Goal: Transaction & Acquisition: Download file/media

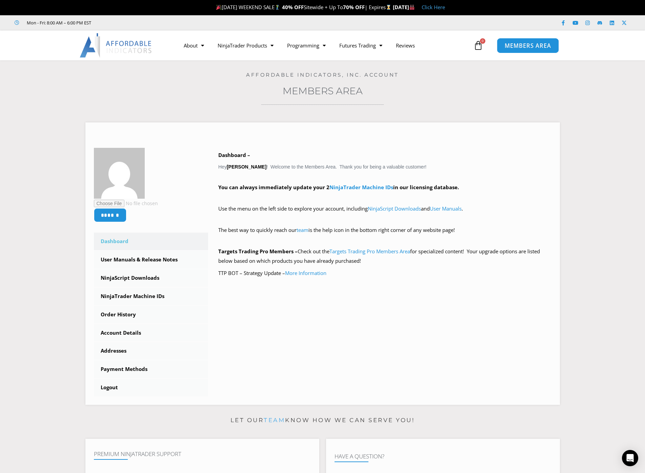
click at [528, 48] on span "MEMBERS AREA" at bounding box center [527, 46] width 46 height 6
click at [142, 279] on link "NinjaScript Downloads" at bounding box center [151, 278] width 114 height 18
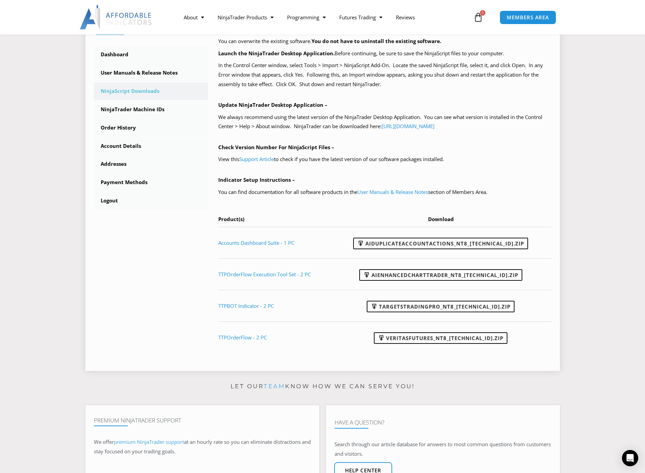
scroll to position [203, 0]
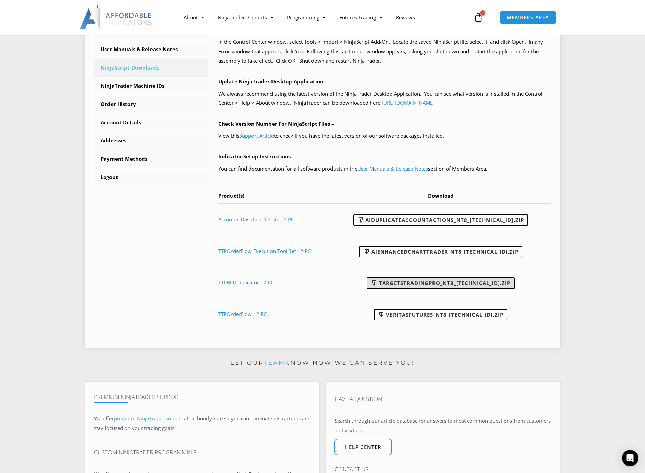
click at [421, 284] on link "TargetsTradingPro_NT8_[TECHNICAL_ID].zip" at bounding box center [441, 283] width 148 height 12
click at [457, 220] on link "AIDuplicateAccountActions_NT8_[TECHNICAL_ID].zip" at bounding box center [440, 220] width 175 height 12
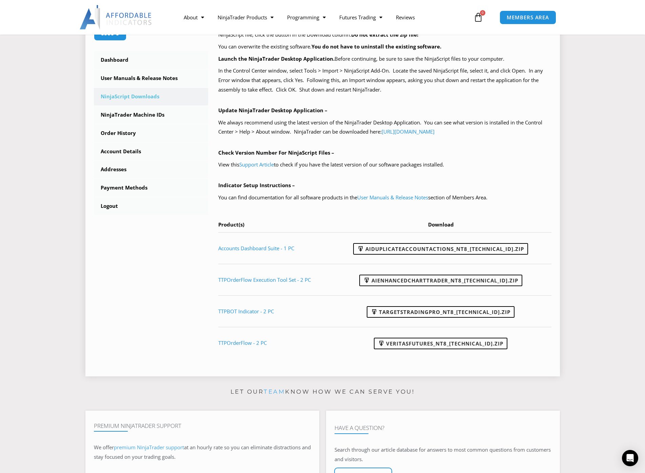
scroll to position [169, 0]
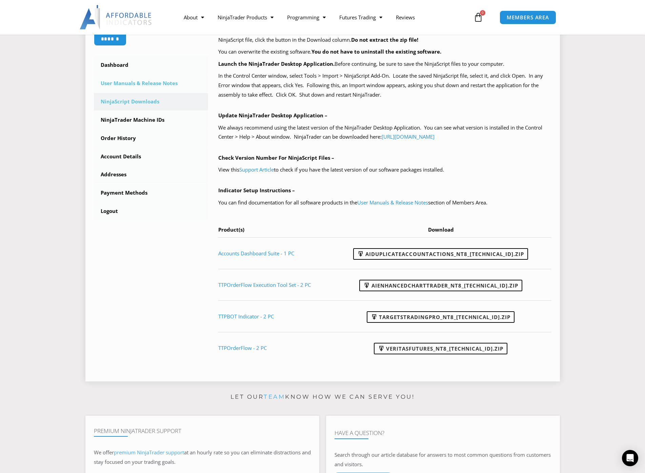
click at [169, 83] on link "User Manuals & Release Notes" at bounding box center [151, 84] width 114 height 18
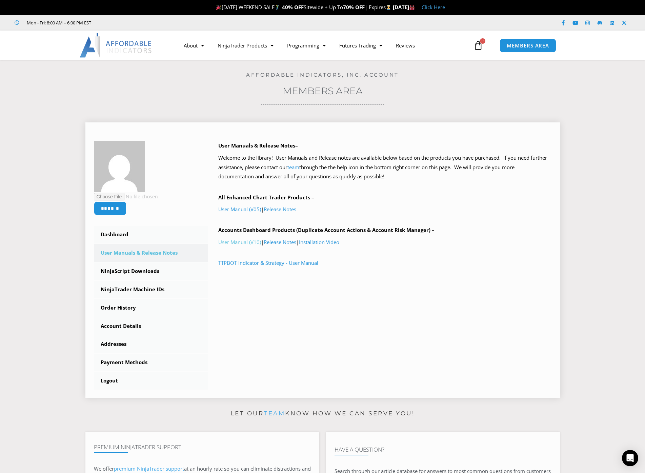
click at [245, 244] on link "User Manual (V10)" at bounding box center [239, 241] width 43 height 7
